Goal: Information Seeking & Learning: Learn about a topic

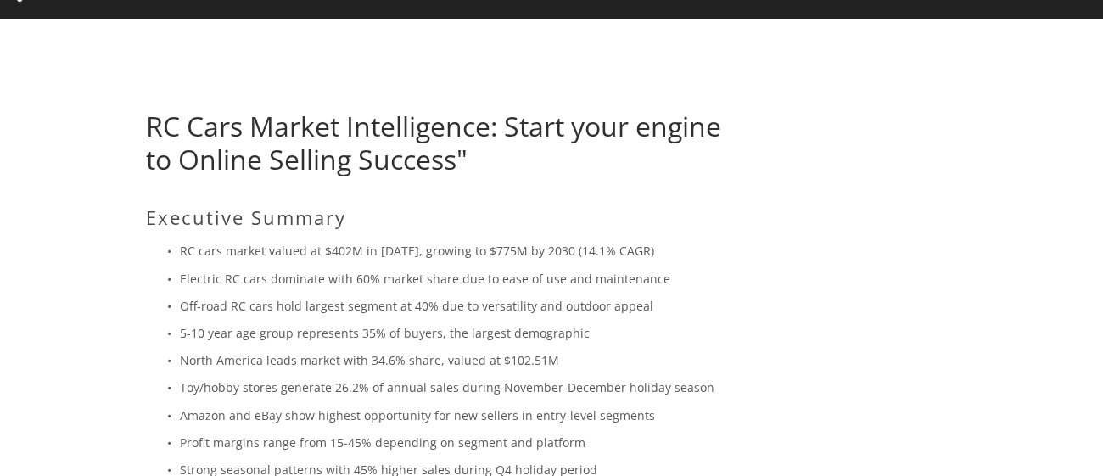
scroll to position [103, 0]
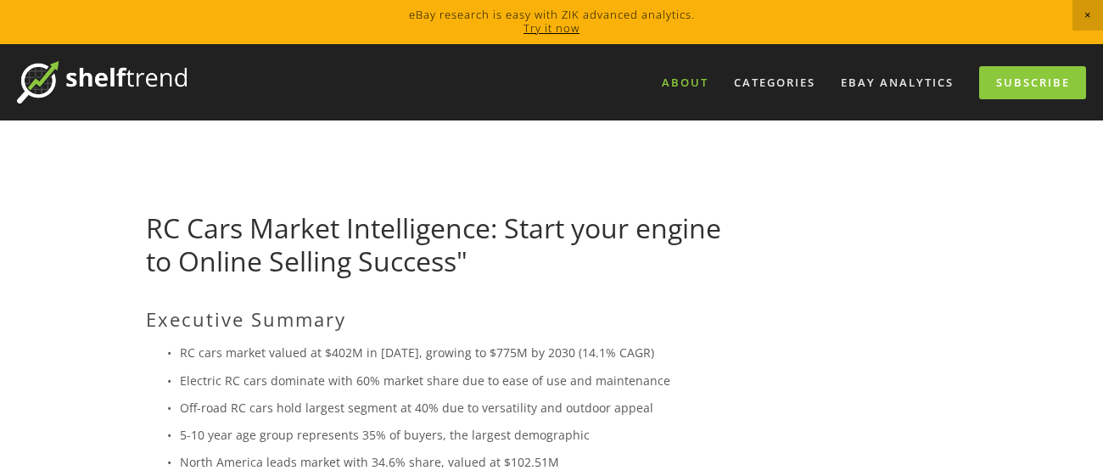
click at [686, 87] on link "About" at bounding box center [685, 83] width 69 height 28
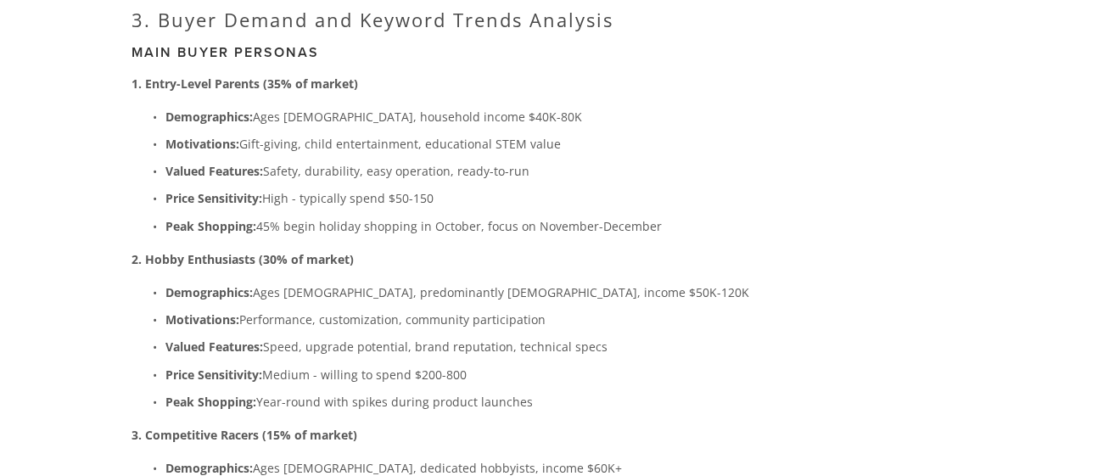
scroll to position [2850, 0]
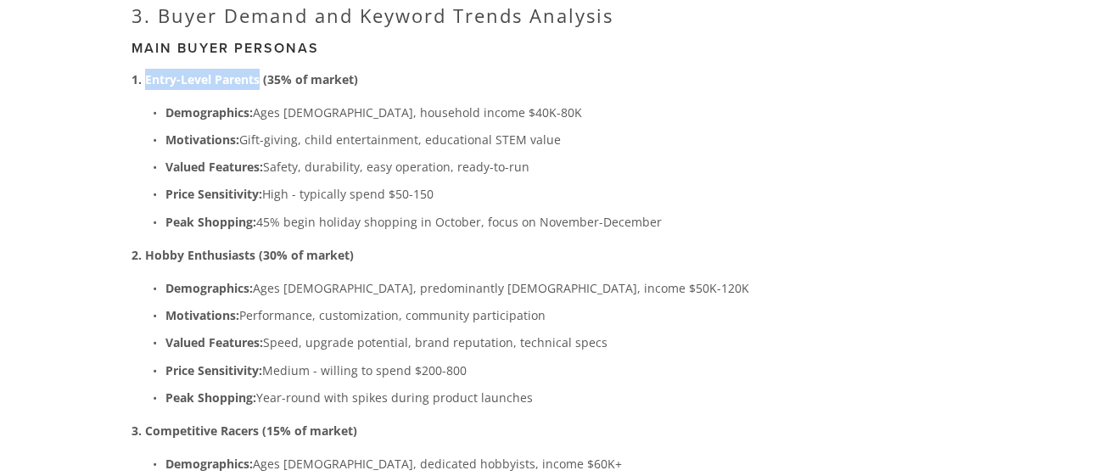
drag, startPoint x: 144, startPoint y: 53, endPoint x: 259, endPoint y: 54, distance: 114.6
click at [259, 71] on strong "1. Entry-Level Parents (35% of market)" at bounding box center [245, 79] width 227 height 16
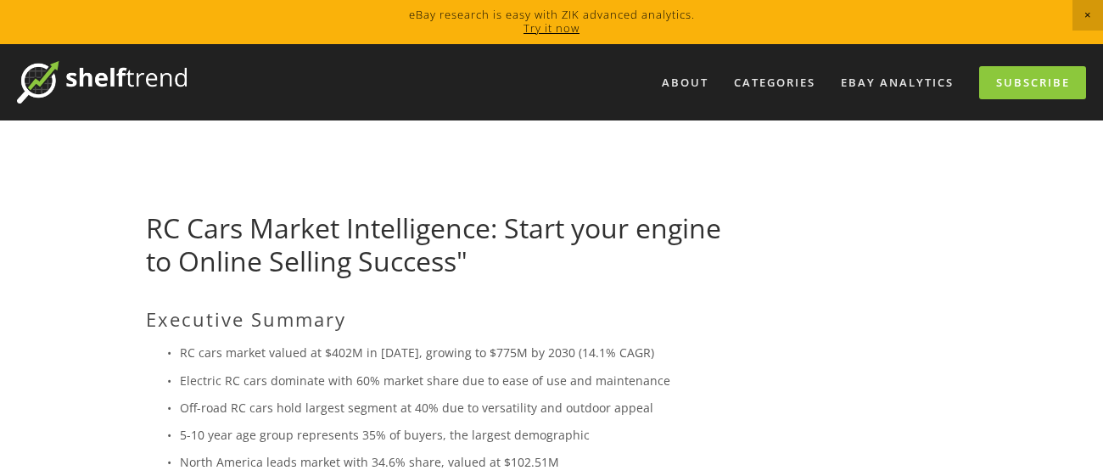
scroll to position [2, 0]
